Goal: Browse casually

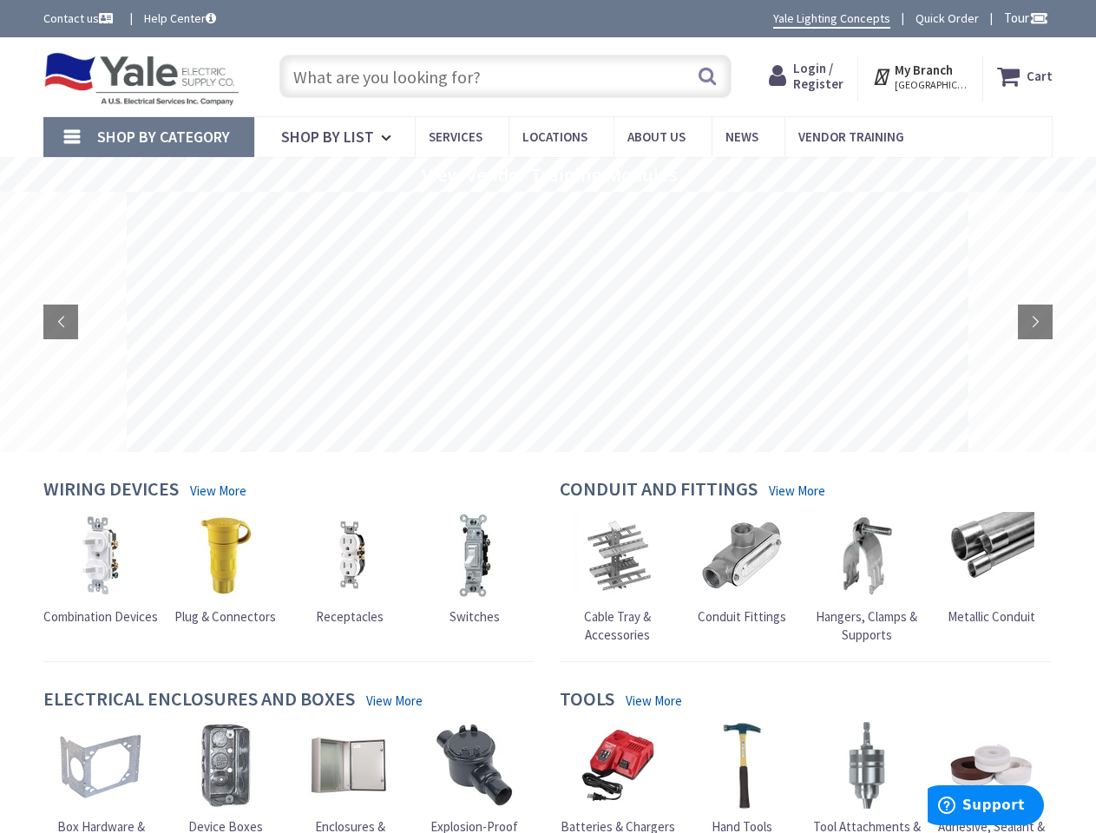
click at [547, 416] on rs-layer at bounding box center [548, 322] width 842 height 260
click at [1023, 17] on span "Tour" at bounding box center [1026, 18] width 44 height 16
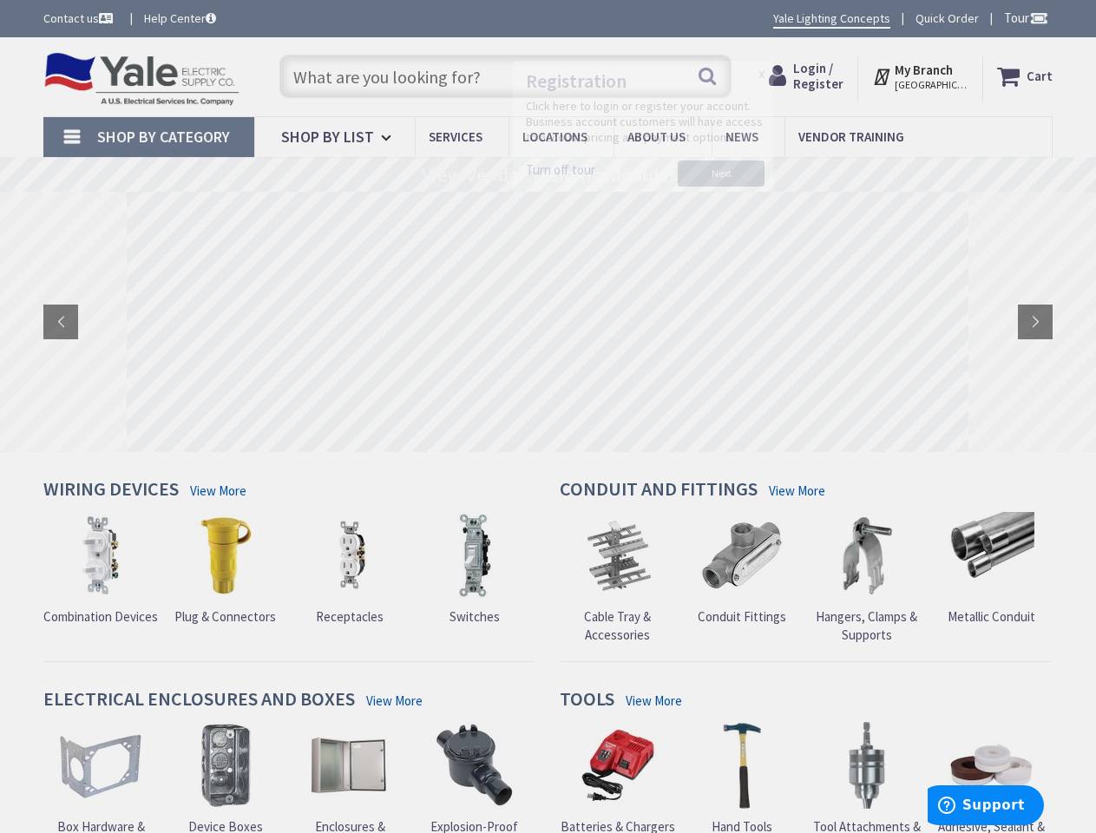
click at [1038, 17] on div at bounding box center [548, 416] width 1096 height 833
click at [921, 76] on strong "My Branch" at bounding box center [923, 70] width 58 height 16
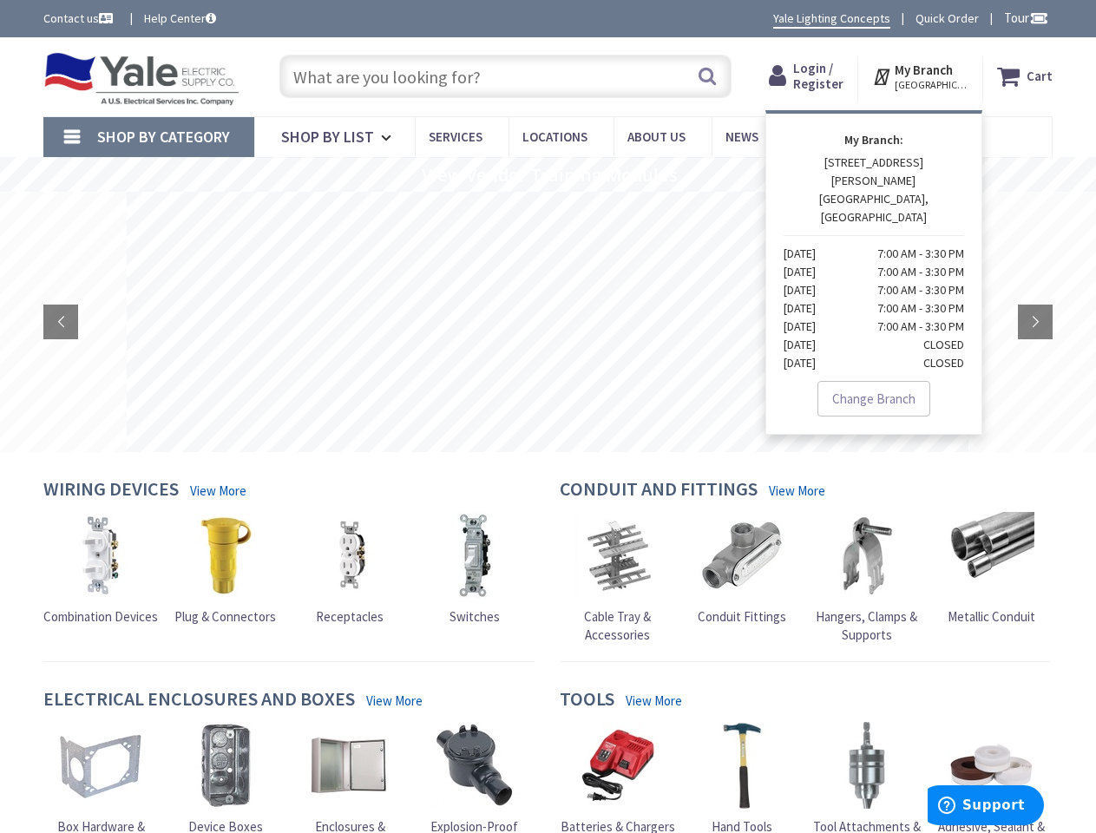
click at [148, 137] on span "Shop By Category" at bounding box center [163, 137] width 133 height 20
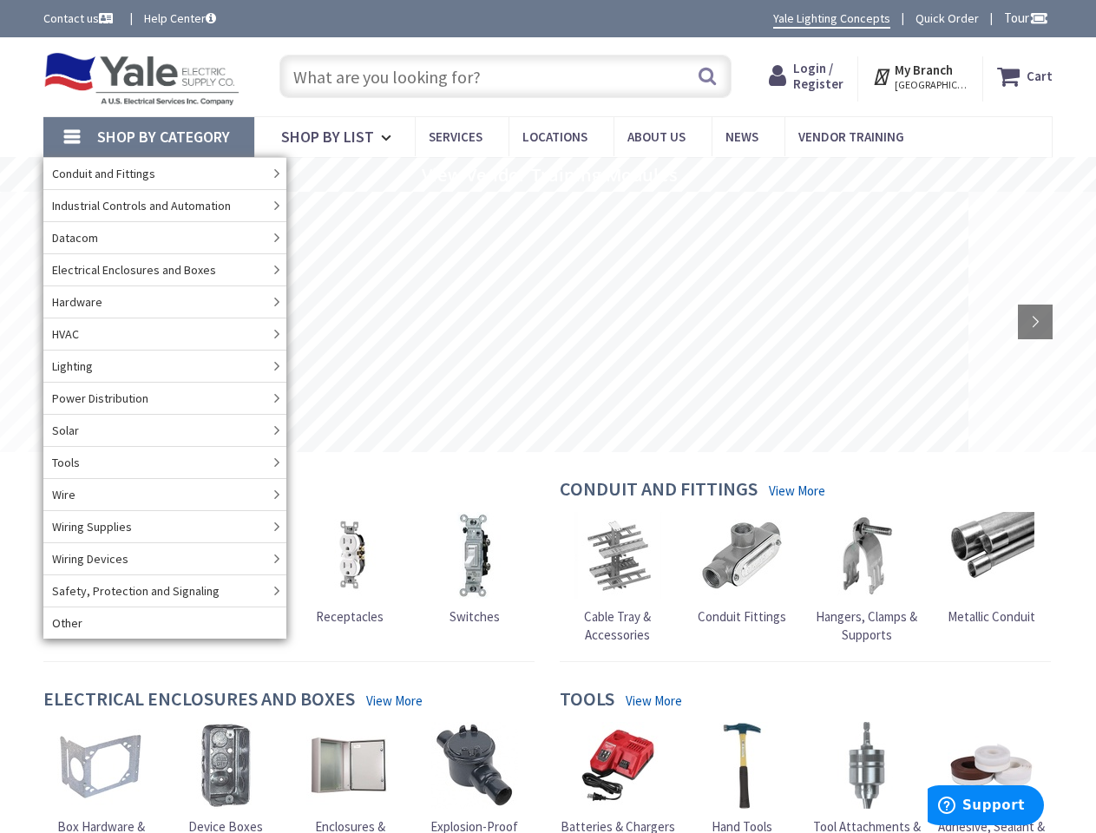
click at [547, 174] on rs-slide "View Vendor Training Modules" at bounding box center [548, 174] width 1096 height 35
click at [547, 322] on rs-layer at bounding box center [548, 322] width 842 height 260
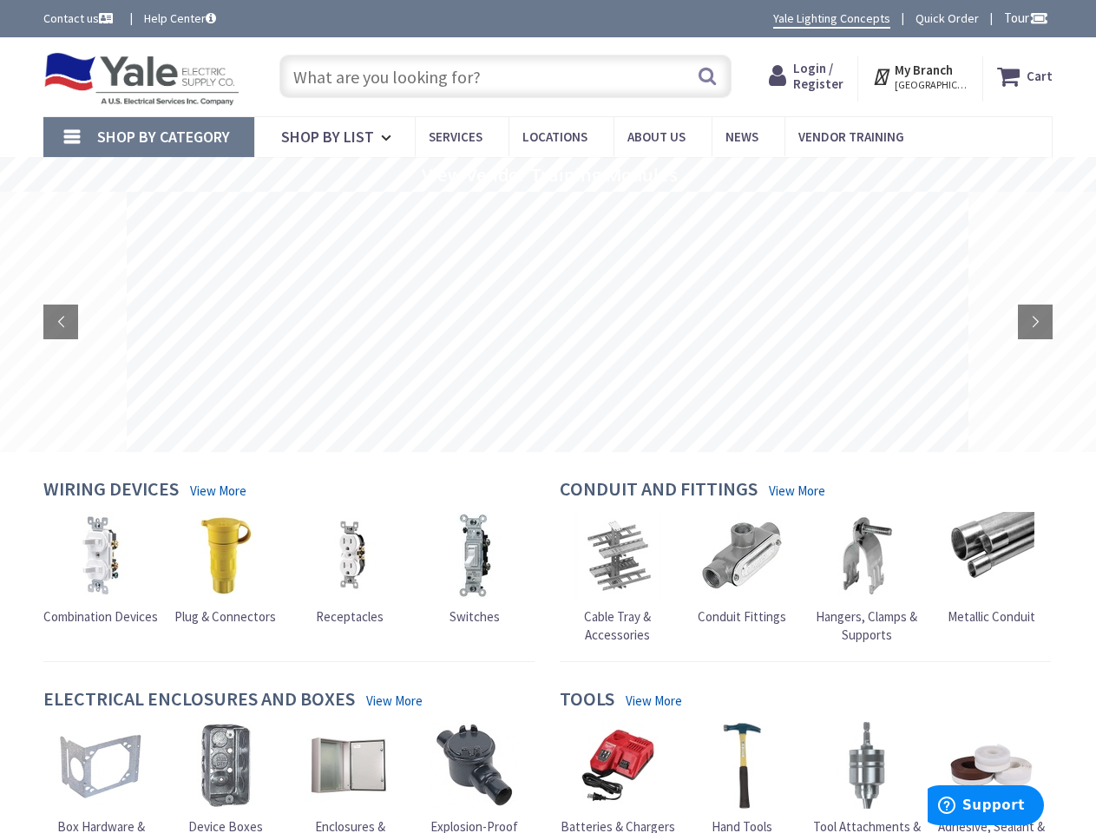
click at [547, 322] on rs-layer at bounding box center [548, 322] width 842 height 260
